Goal: Information Seeking & Learning: Learn about a topic

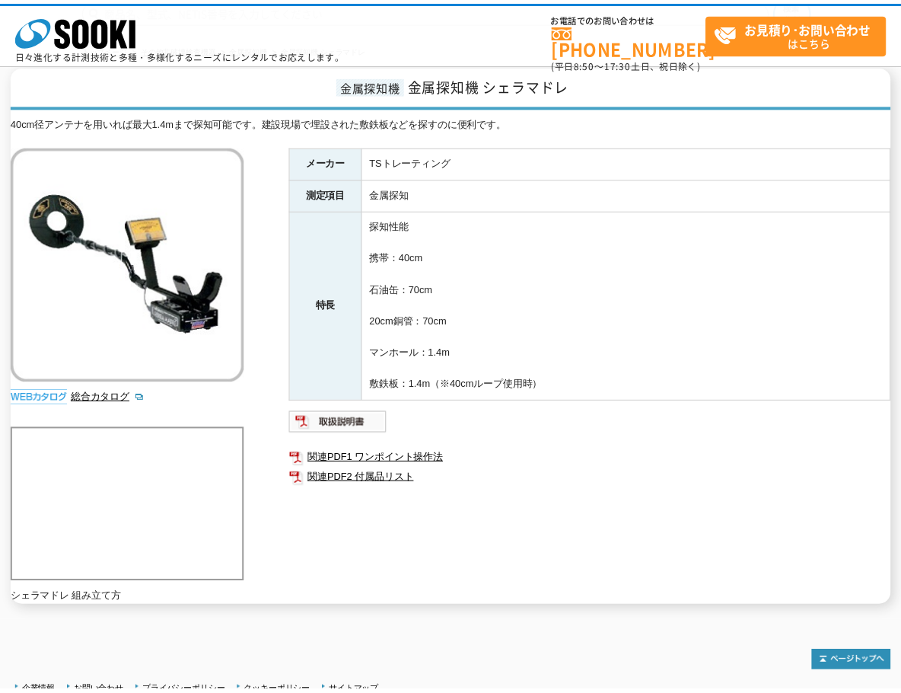
scroll to position [152, 0]
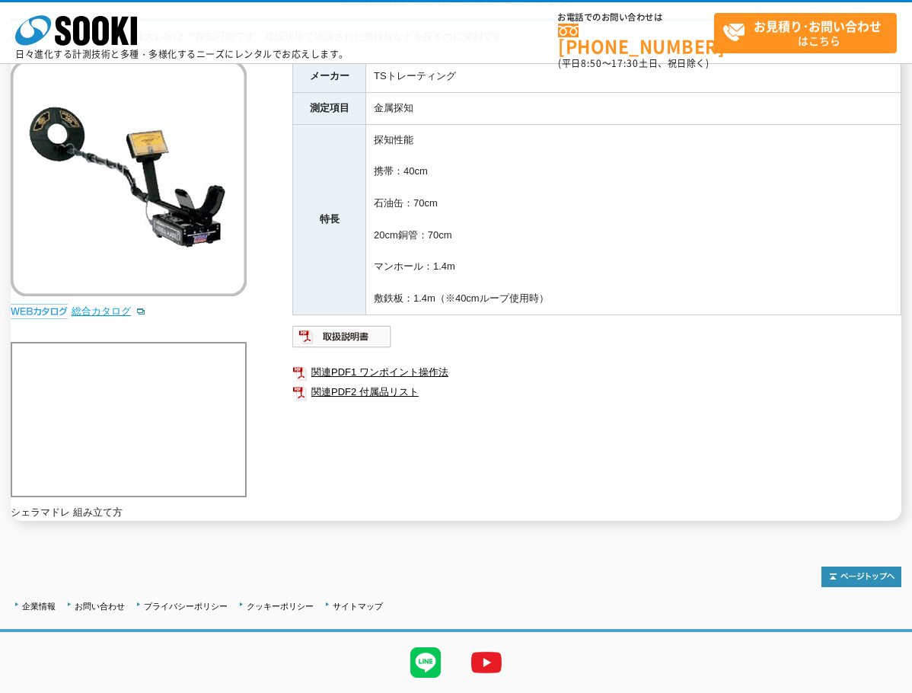
click at [103, 313] on link "総合カタログ" at bounding box center [109, 310] width 75 height 11
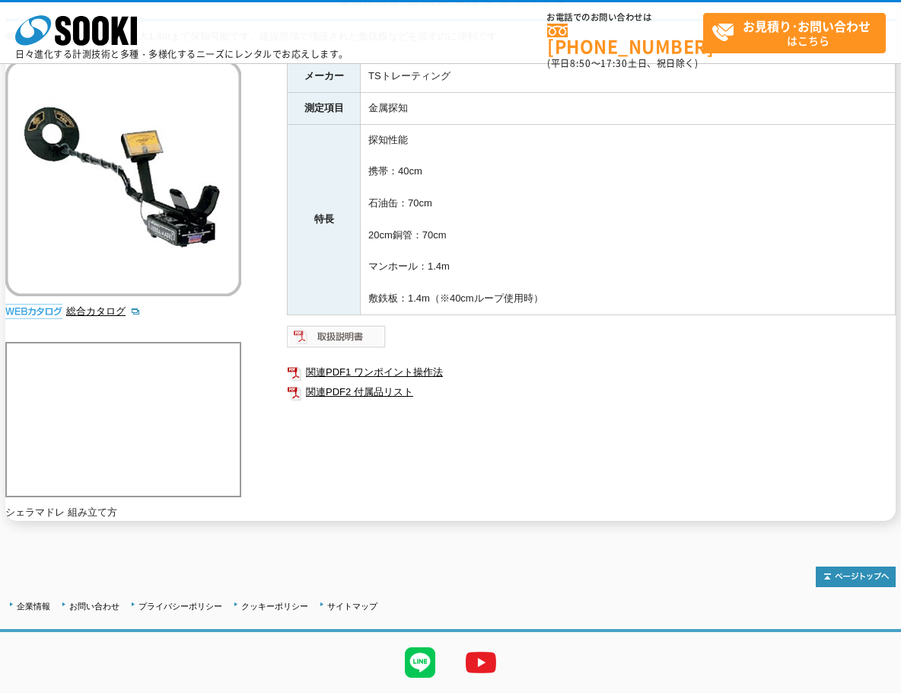
click at [358, 333] on img at bounding box center [337, 336] width 100 height 24
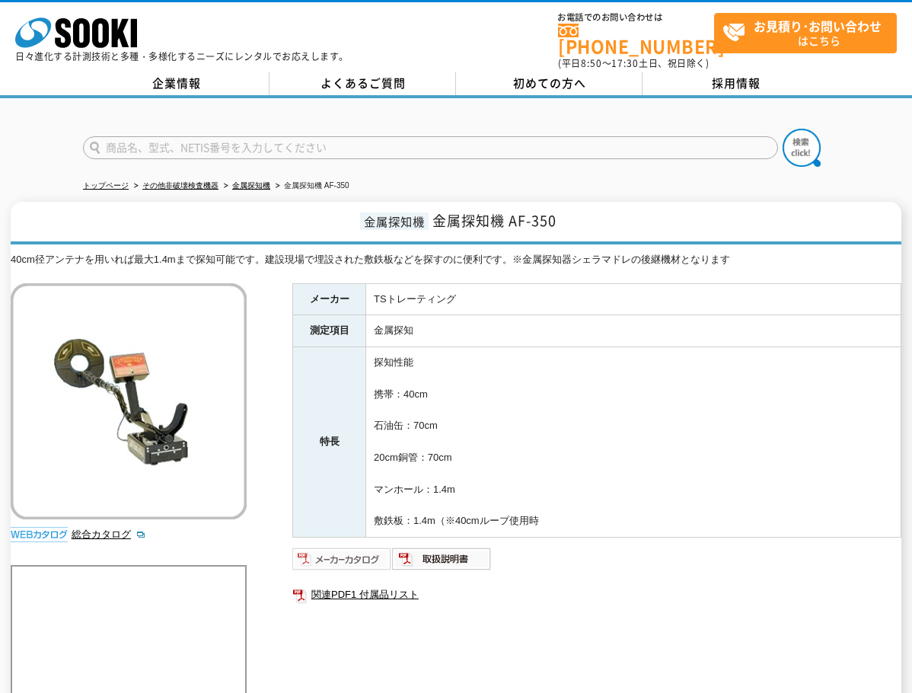
click at [359, 550] on img at bounding box center [342, 559] width 100 height 24
click at [454, 558] on img at bounding box center [442, 559] width 100 height 24
click at [266, 181] on link "金属探知機" at bounding box center [251, 185] width 38 height 8
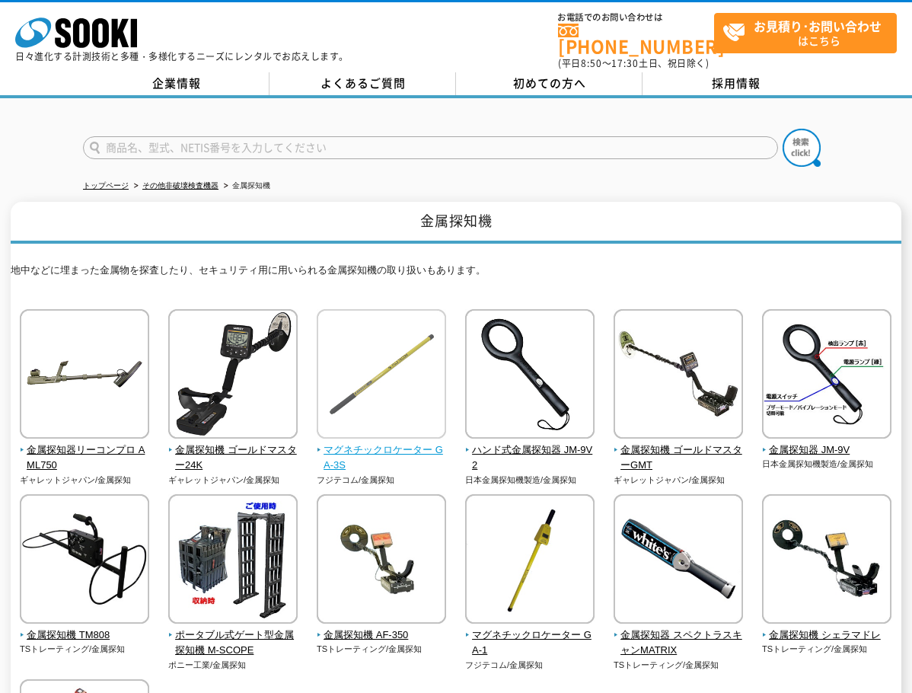
click at [400, 375] on img at bounding box center [381, 375] width 129 height 133
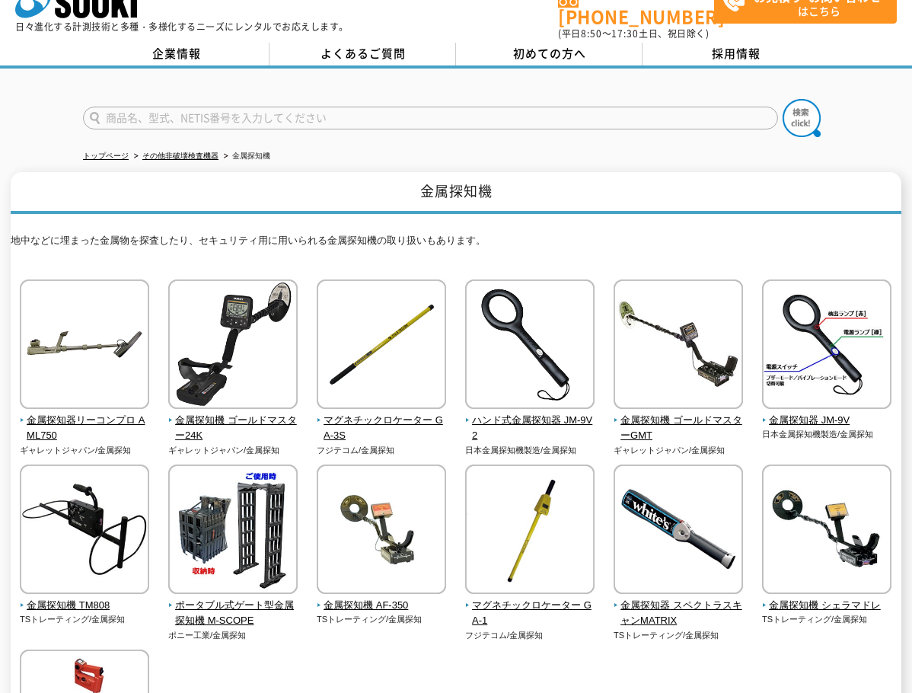
scroll to position [76, 0]
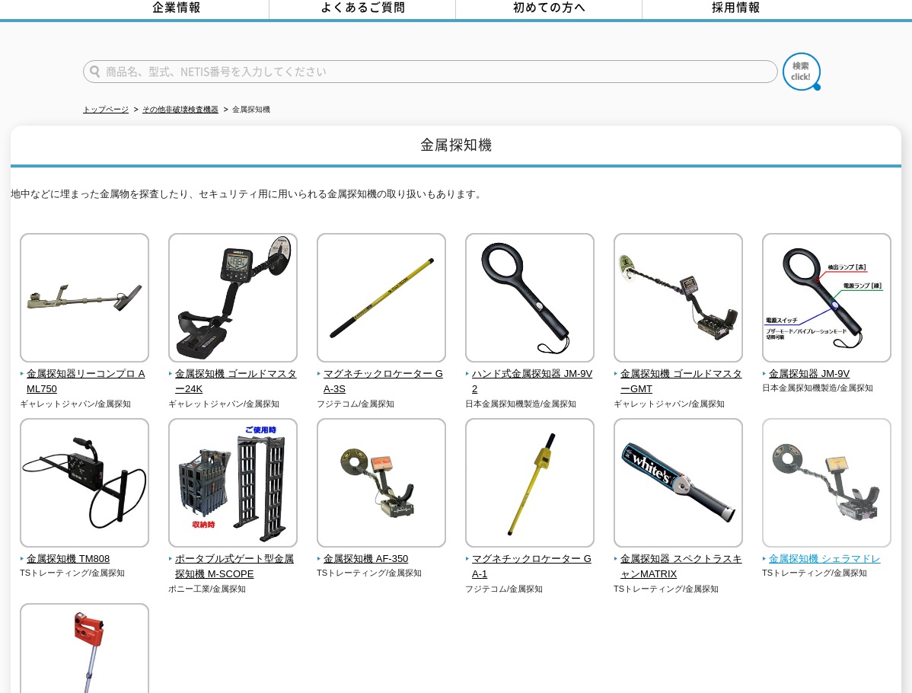
click at [809, 552] on span "金属探知機 シェラマドレ" at bounding box center [827, 559] width 130 height 16
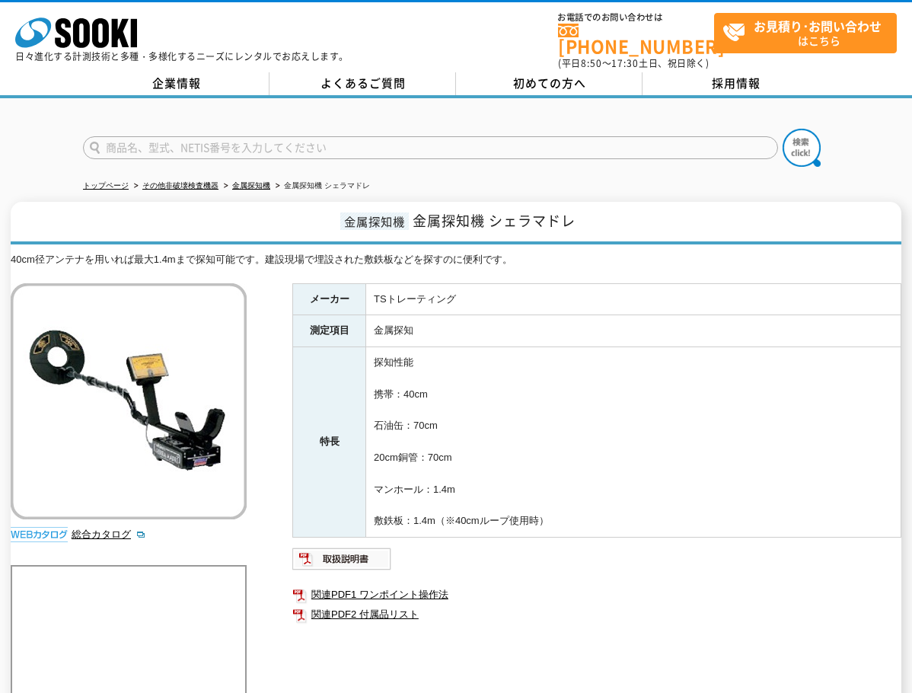
scroll to position [196, 0]
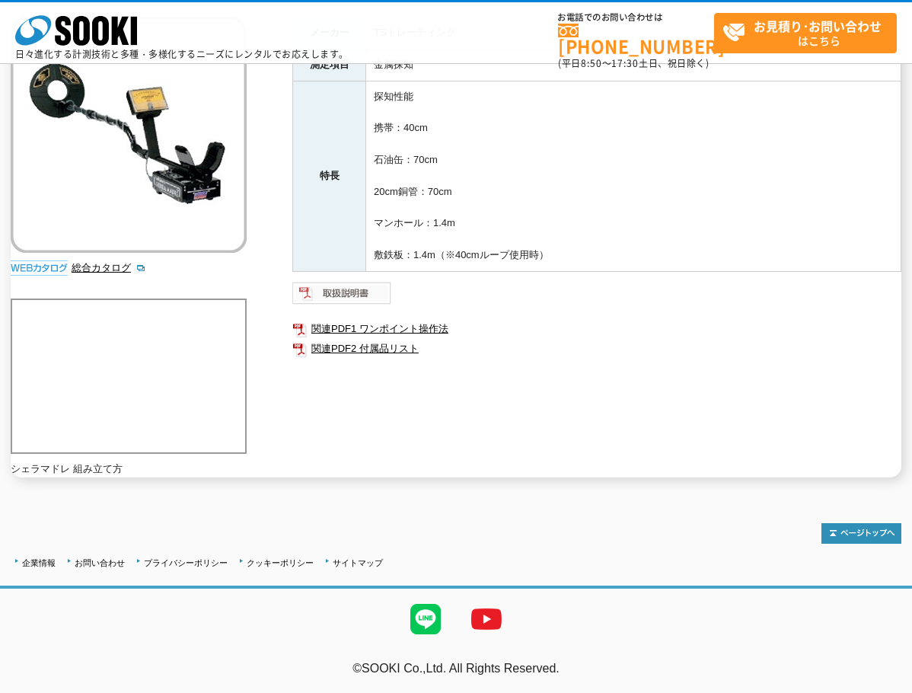
click at [371, 284] on img at bounding box center [342, 293] width 100 height 24
click at [344, 289] on img at bounding box center [342, 293] width 100 height 24
click at [295, 464] on div "40cm径アンテナを用いれば最大1.4mまで探知可能です。建設現場で埋設された敷鉄板などを探すのに便利です。 総合カタログ メーカー TSトレーティング 測定…" at bounding box center [456, 231] width 891 height 491
click at [421, 330] on link "関連PDF1 ワンポイント操作法" at bounding box center [596, 329] width 609 height 20
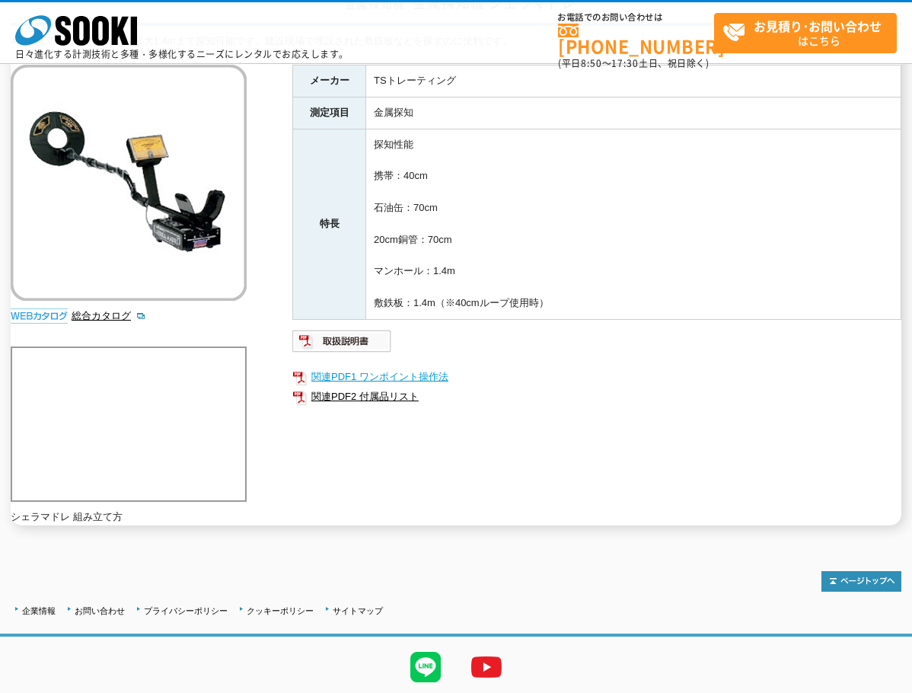
scroll to position [0, 0]
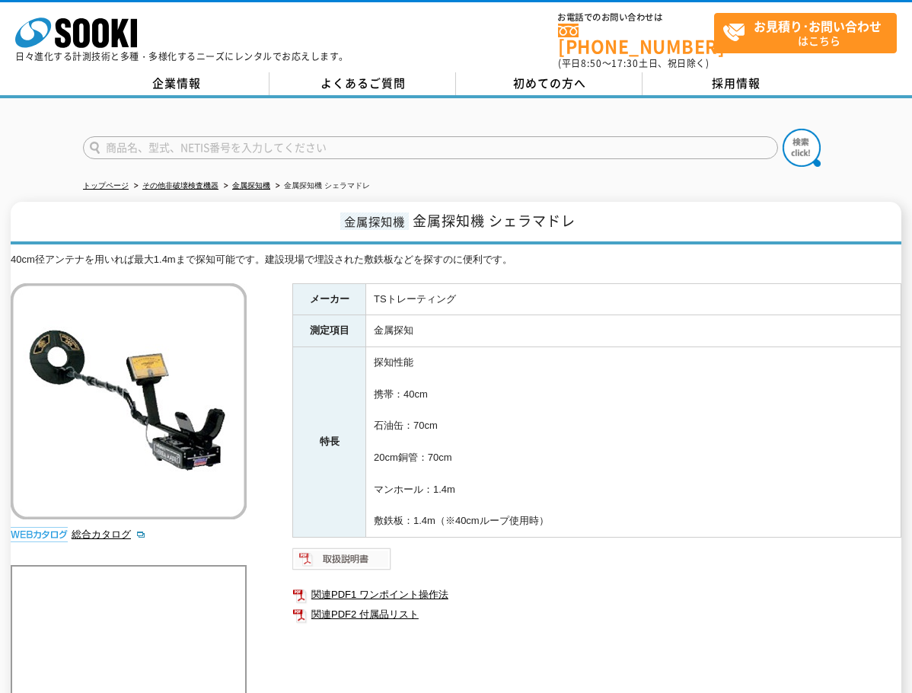
click at [365, 547] on img at bounding box center [342, 559] width 100 height 24
click at [362, 553] on img at bounding box center [342, 559] width 100 height 24
click at [417, 585] on link "関連PDF1 ワンポイント操作法" at bounding box center [596, 595] width 609 height 20
click at [401, 609] on link "関連PDF2 付属品リスト" at bounding box center [596, 614] width 609 height 20
click at [91, 528] on link "総合カタログ" at bounding box center [109, 533] width 75 height 11
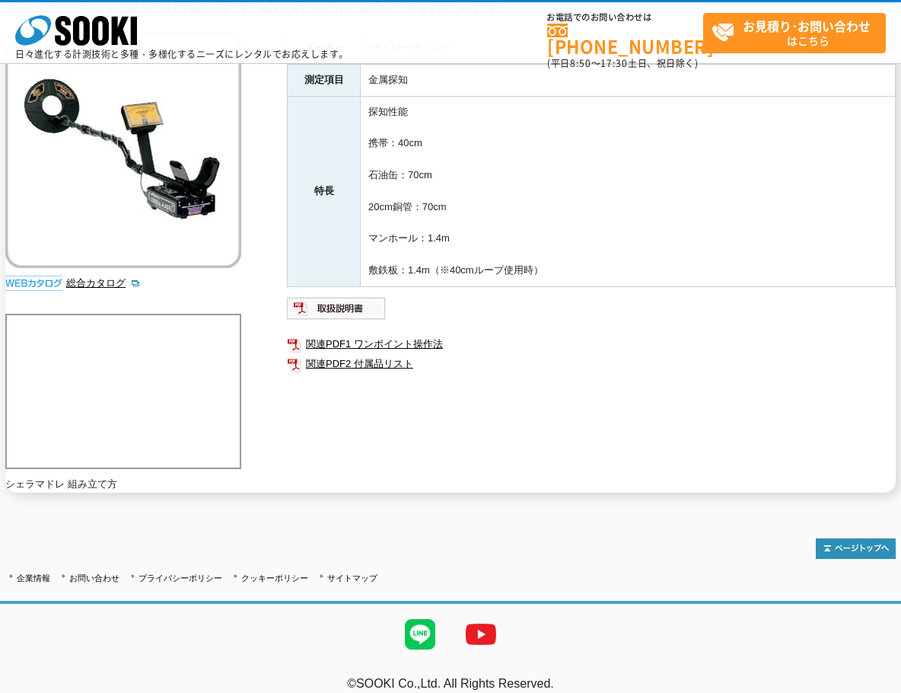
scroll to position [196, 0]
